Goal: Use online tool/utility

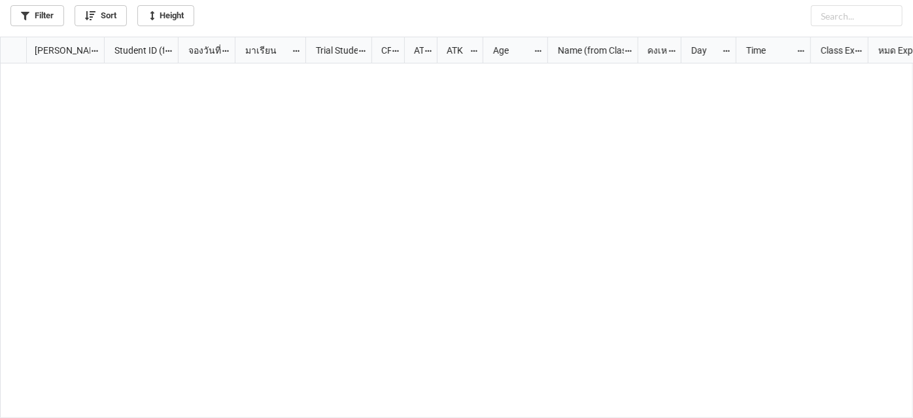
scroll to position [374, 905]
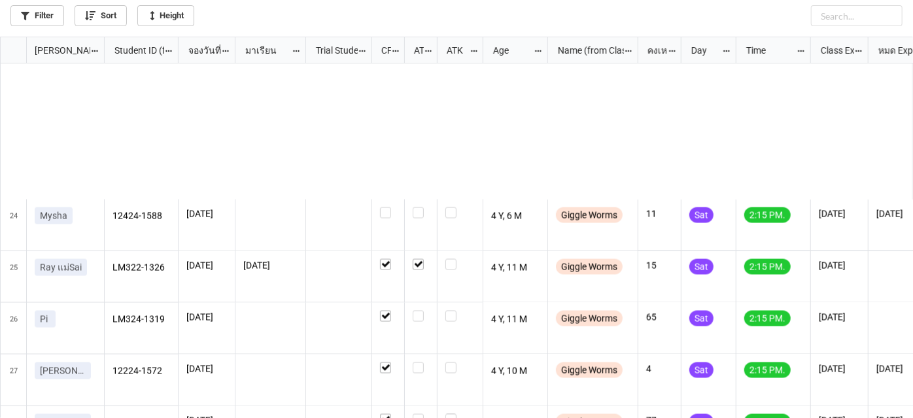
scroll to position [1189, 0]
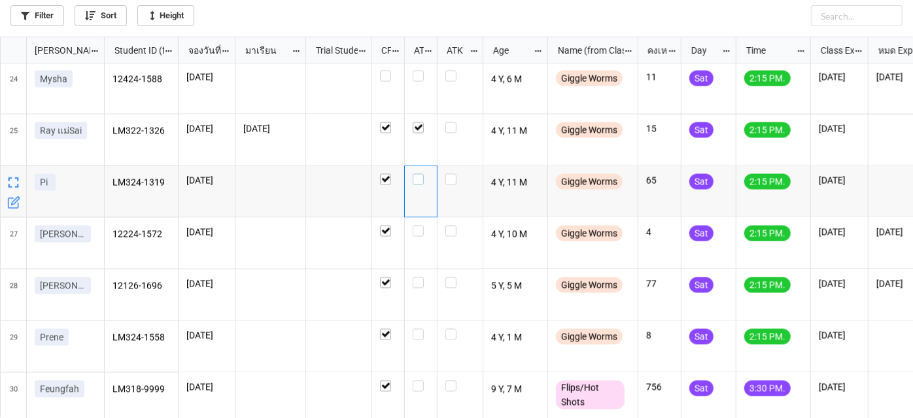
click at [418, 174] on label "grid" at bounding box center [421, 174] width 16 height 0
click at [413, 226] on label "grid" at bounding box center [421, 226] width 16 height 0
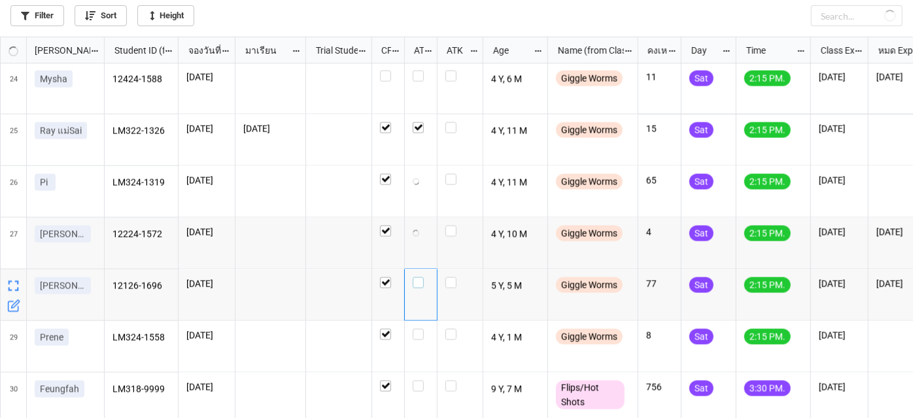
click at [416, 277] on label "grid" at bounding box center [421, 277] width 16 height 0
click at [418, 71] on label "grid" at bounding box center [421, 71] width 16 height 0
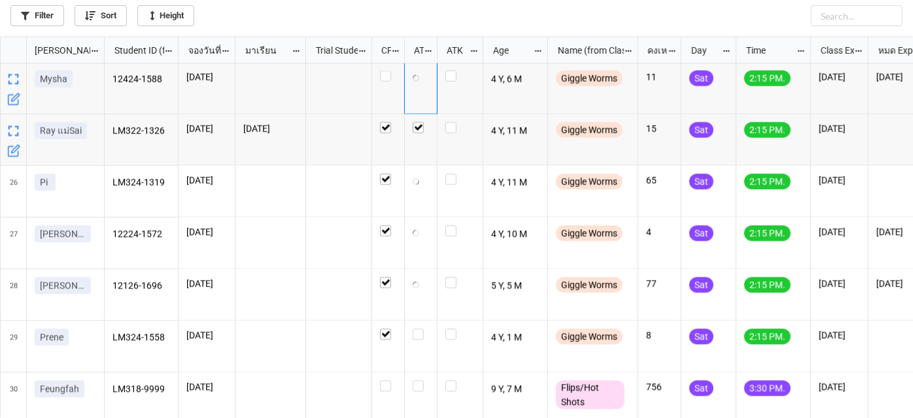
checkbox input "false"
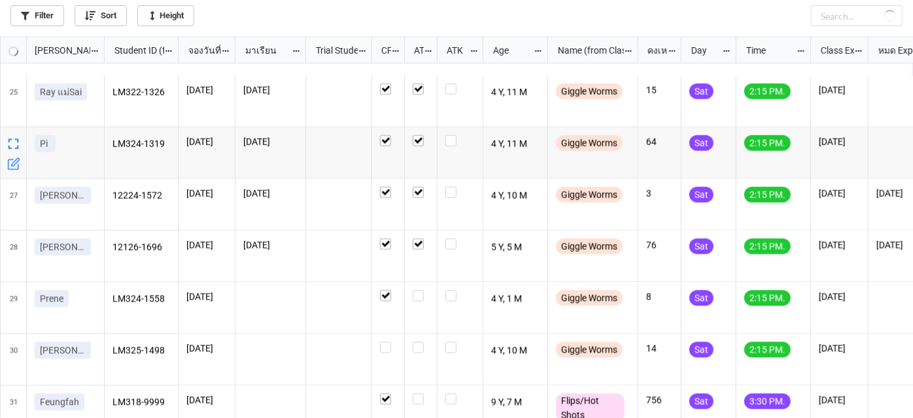
scroll to position [1306, 0]
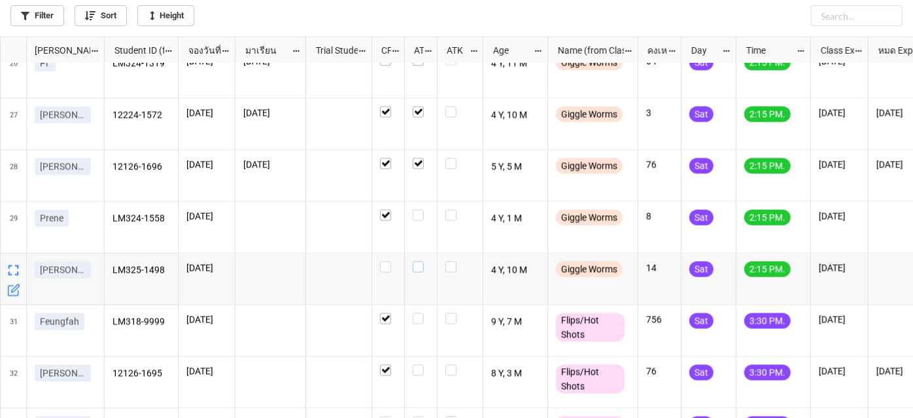
click at [415, 262] on label "grid" at bounding box center [421, 262] width 16 height 0
